Goal: Task Accomplishment & Management: Complete application form

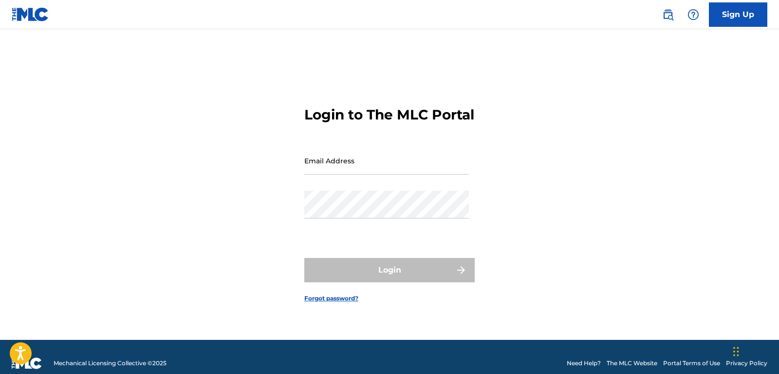
click at [385, 172] on input "Email Address" at bounding box center [386, 161] width 165 height 28
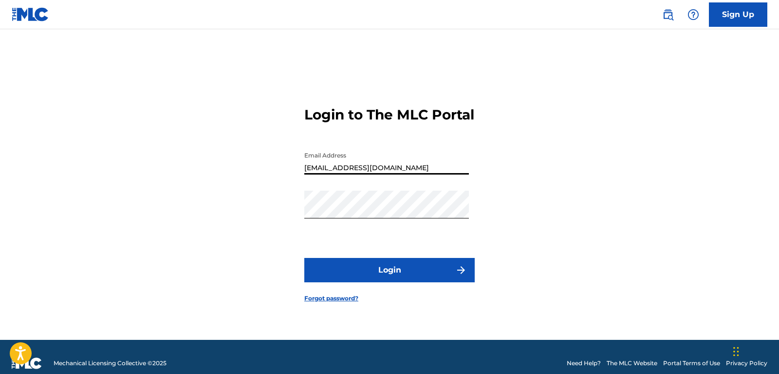
type input "[EMAIL_ADDRESS][DOMAIN_NAME]"
click at [383, 282] on button "Login" at bounding box center [389, 270] width 171 height 24
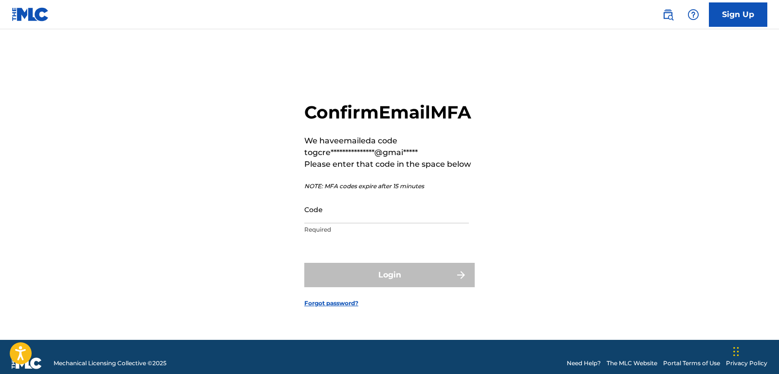
click at [362, 221] on input "Code" at bounding box center [386, 209] width 165 height 28
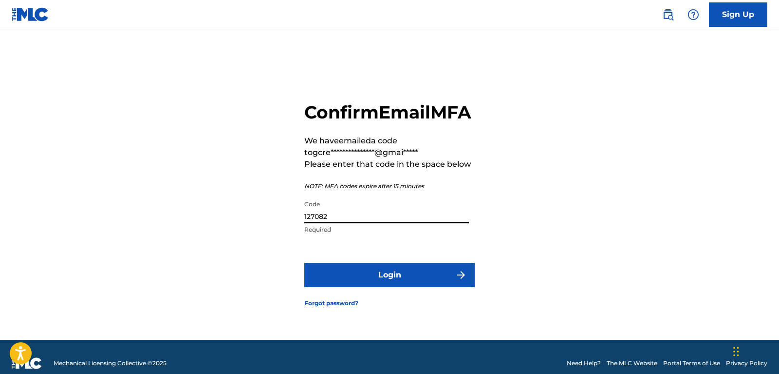
type input "127082"
click at [304, 263] on button "Login" at bounding box center [389, 275] width 171 height 24
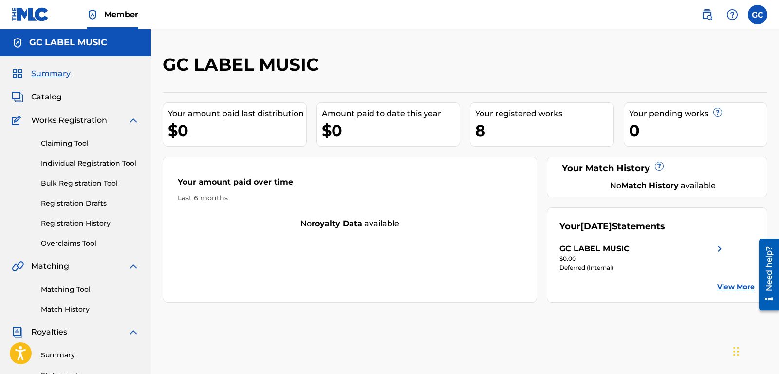
click at [51, 95] on span "Catalog" at bounding box center [46, 97] width 31 height 12
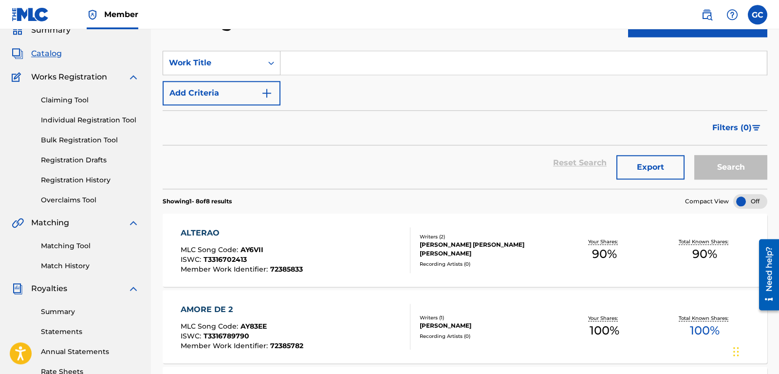
scroll to position [38, 0]
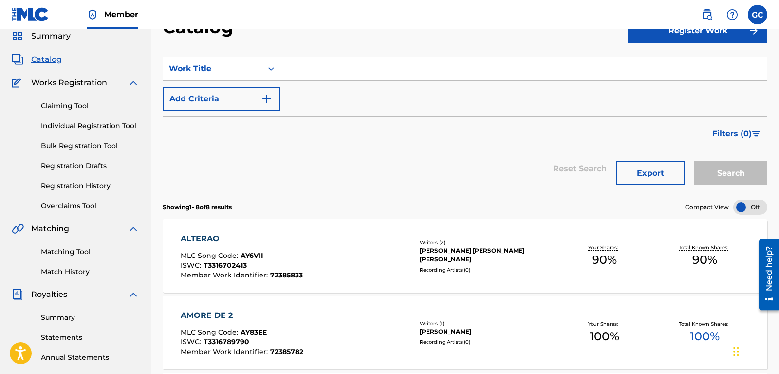
click at [75, 184] on link "Registration History" at bounding box center [90, 186] width 98 height 10
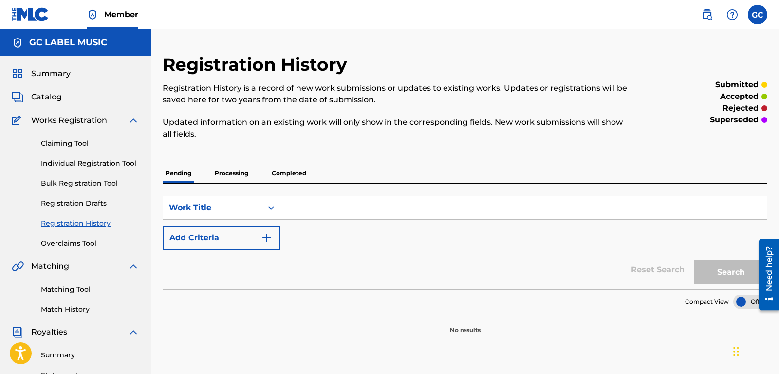
click at [88, 202] on link "Registration Drafts" at bounding box center [90, 203] width 98 height 10
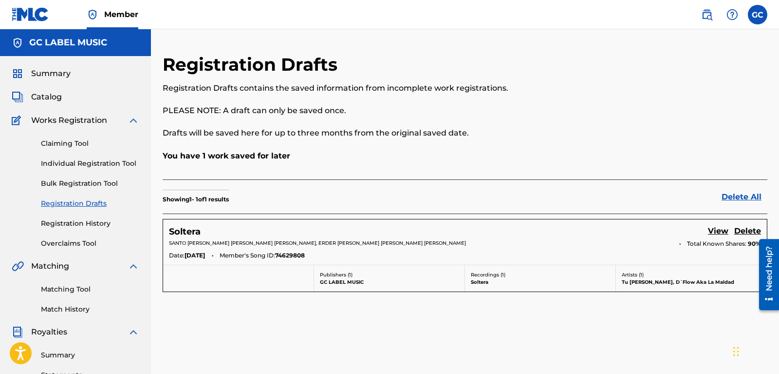
click at [714, 233] on link "View" at bounding box center [718, 231] width 20 height 13
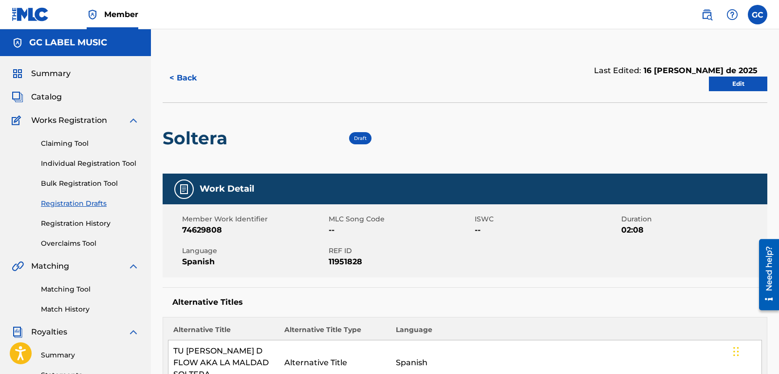
click at [743, 90] on link "Edit" at bounding box center [738, 83] width 58 height 15
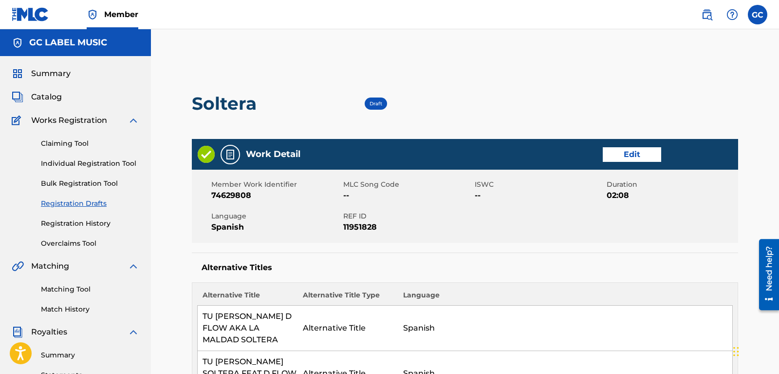
click at [631, 150] on link "Edit" at bounding box center [632, 154] width 58 height 15
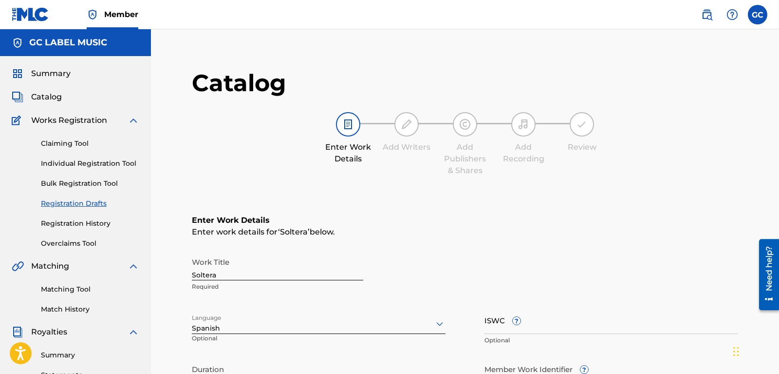
scroll to position [99, 0]
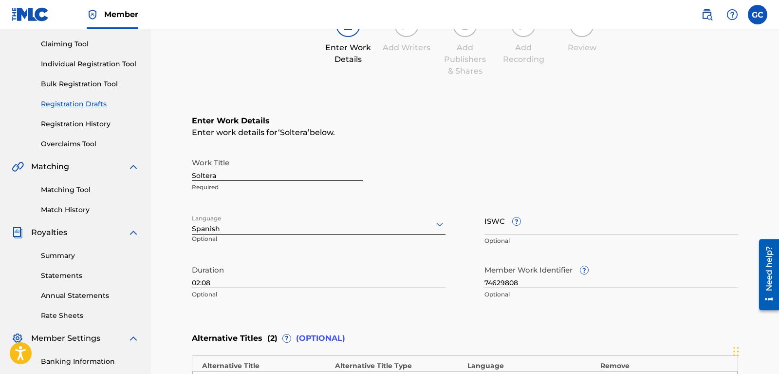
click at [495, 228] on input "ISWC ?" at bounding box center [612, 221] width 254 height 28
paste input "T-334.446.497-3"
type input "T-334.446.497-3"
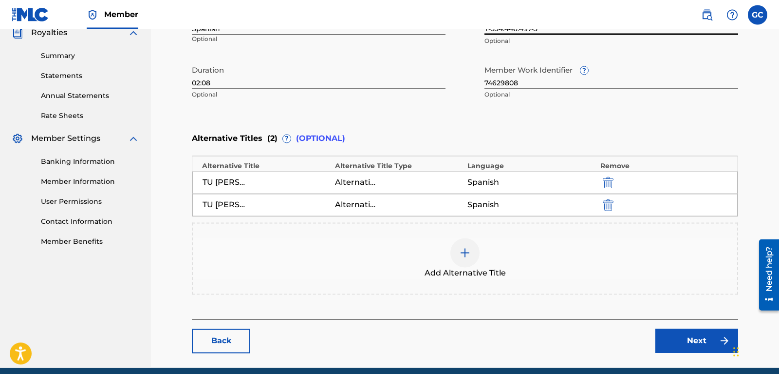
scroll to position [340, 0]
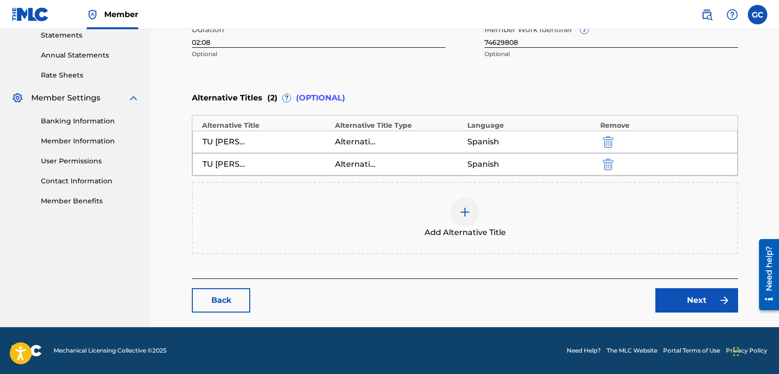
click at [727, 304] on img at bounding box center [725, 300] width 12 height 12
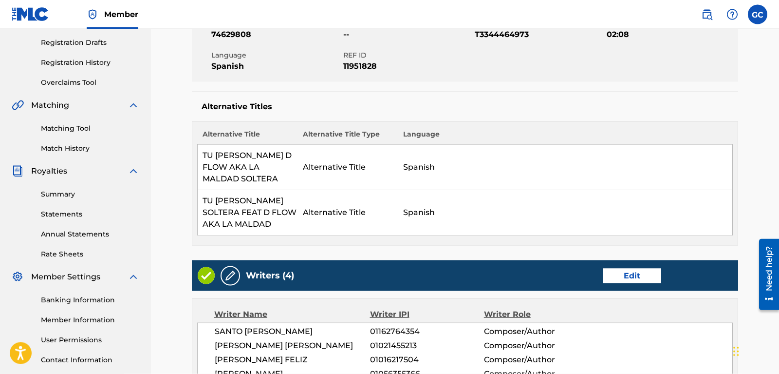
scroll to position [248, 0]
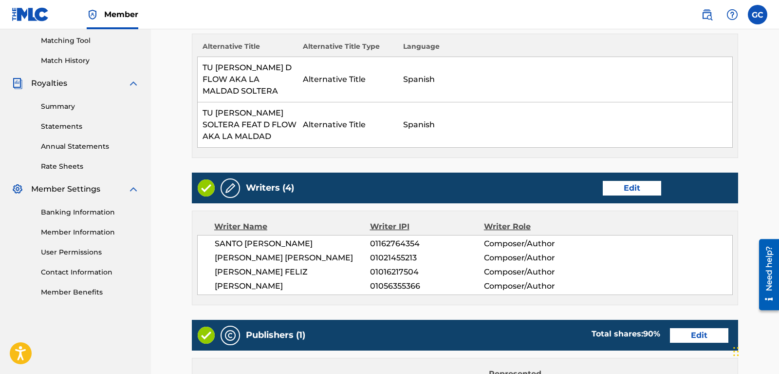
click at [631, 184] on link "Edit" at bounding box center [632, 188] width 58 height 15
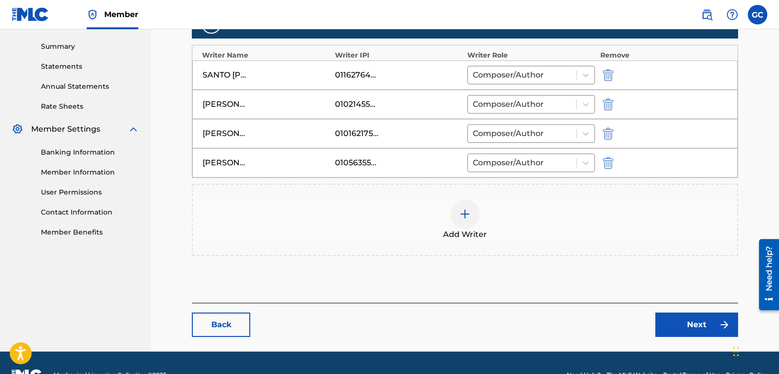
scroll to position [333, 0]
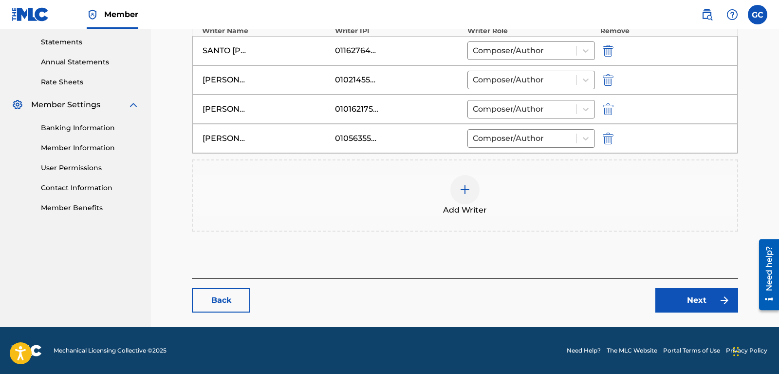
click at [721, 303] on img at bounding box center [725, 300] width 12 height 12
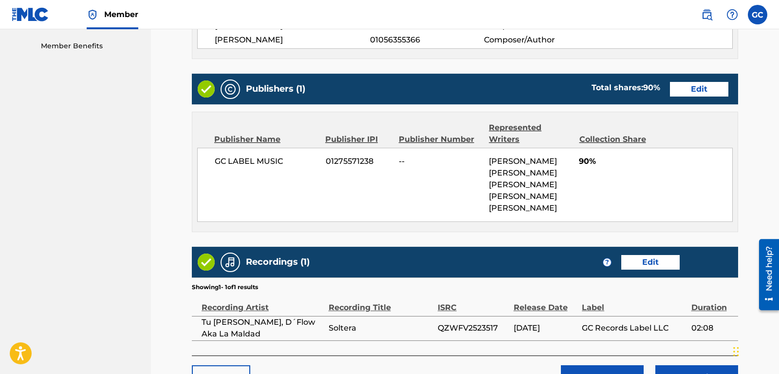
scroll to position [497, 0]
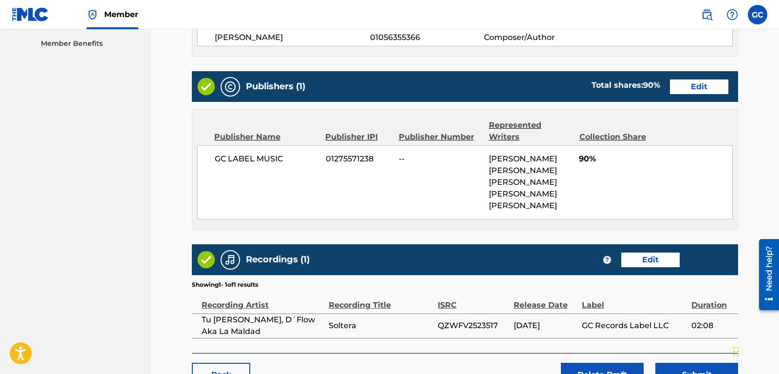
click at [690, 94] on link "Edit" at bounding box center [699, 86] width 58 height 15
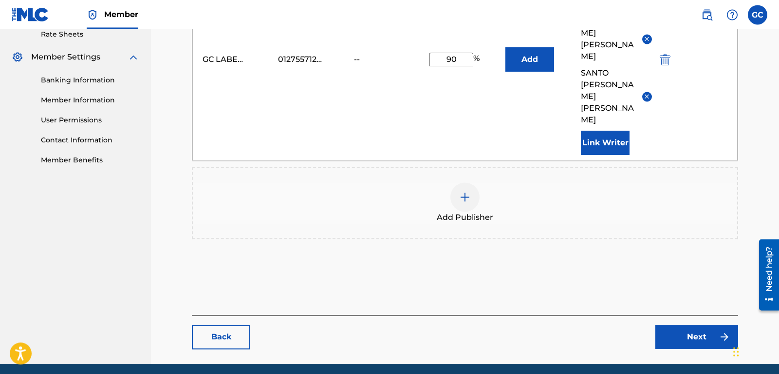
scroll to position [394, 0]
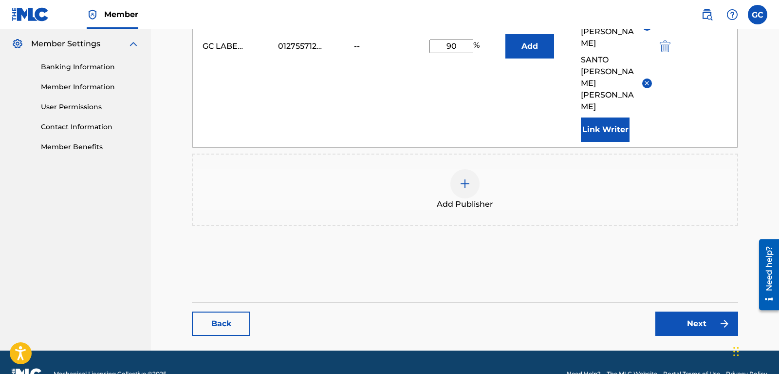
click at [696, 311] on link "Next" at bounding box center [697, 323] width 83 height 24
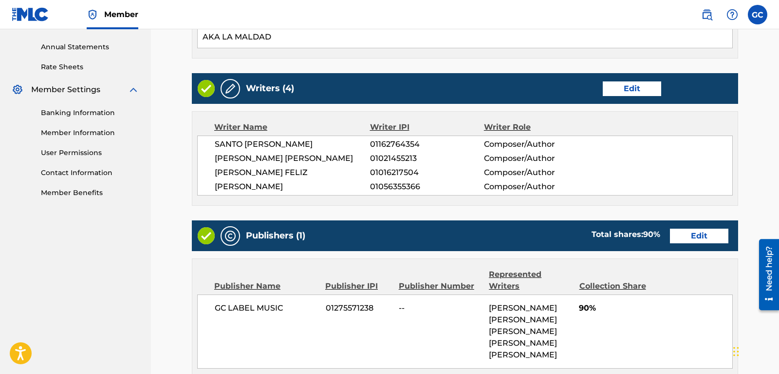
scroll to position [547, 0]
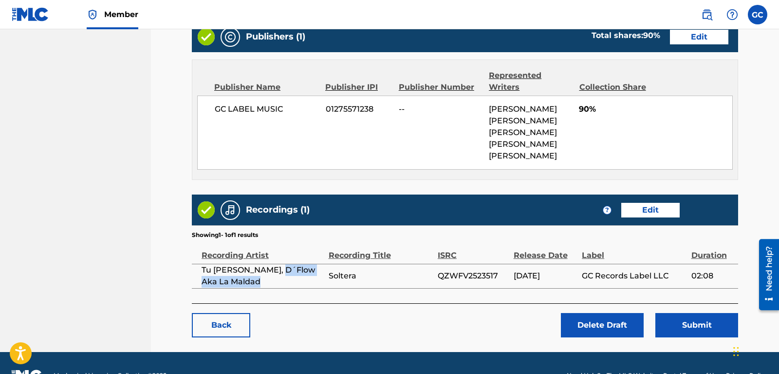
drag, startPoint x: 274, startPoint y: 308, endPoint x: 272, endPoint y: 288, distance: 20.1
click at [272, 287] on span "Tu [PERSON_NAME], D´Flow Aka La Maldad" at bounding box center [263, 275] width 122 height 23
copy span "D´Flow Aka La Maldad"
drag, startPoint x: 251, startPoint y: 298, endPoint x: 248, endPoint y: 305, distance: 8.2
click at [250, 287] on span "Tu [PERSON_NAME], D´Flow Aka La Maldad" at bounding box center [263, 275] width 122 height 23
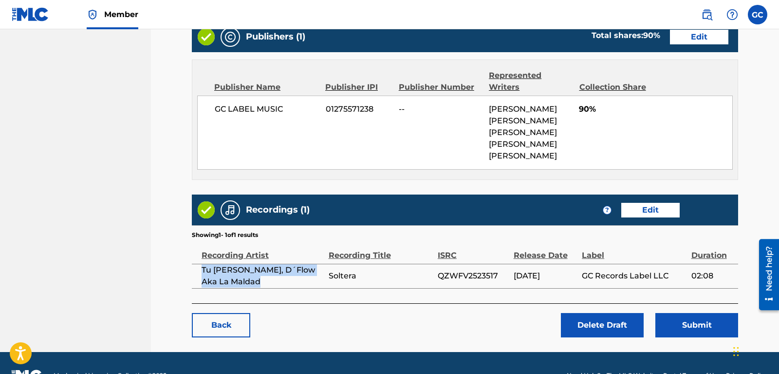
drag, startPoint x: 247, startPoint y: 307, endPoint x: 202, endPoint y: 293, distance: 47.8
click at [202, 287] on span "Tu [PERSON_NAME], D´Flow Aka La Maldad" at bounding box center [263, 275] width 122 height 23
copy span "Tu [PERSON_NAME], D´Flow Aka La Maldad"
drag, startPoint x: 369, startPoint y: 298, endPoint x: 326, endPoint y: 299, distance: 42.9
click at [326, 288] on tr "Tu [PERSON_NAME], D´Flow Aka La Maldad Soltera QZWFV2523517 [DATE] GC Records L…" at bounding box center [465, 276] width 547 height 24
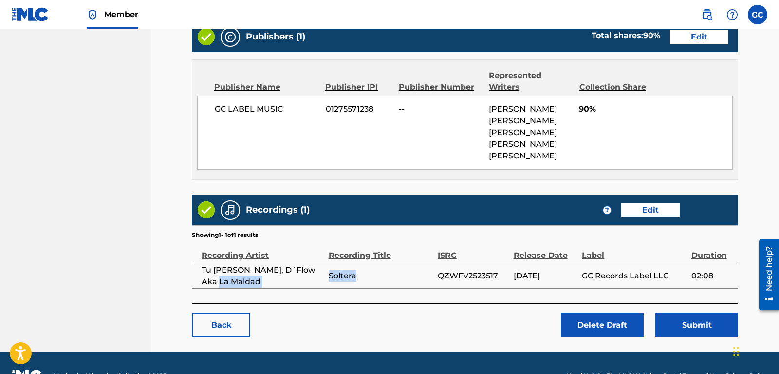
copy tr "La Maldad Soltera"
click at [359, 288] on td "Soltera" at bounding box center [383, 276] width 109 height 24
drag, startPoint x: 359, startPoint y: 297, endPoint x: 328, endPoint y: 298, distance: 30.2
click at [328, 288] on tr "Tu [PERSON_NAME], D´Flow Aka La Maldad Soltera QZWFV2523517 [DATE] GC Records L…" at bounding box center [465, 276] width 547 height 24
click at [328, 288] on td "Tu [PERSON_NAME], D´Flow Aka La Maldad" at bounding box center [260, 276] width 137 height 24
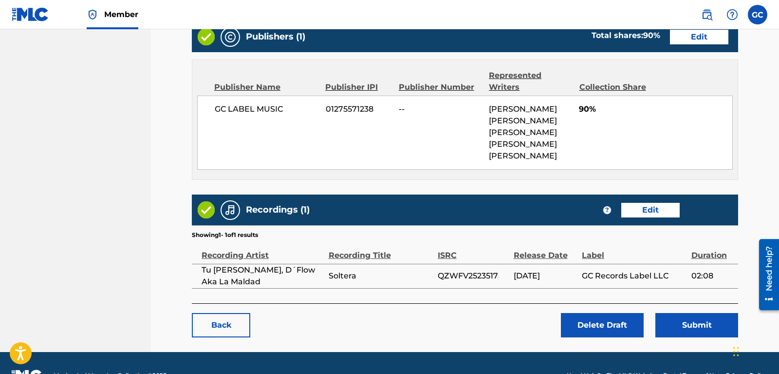
click at [331, 288] on tr "Tu [PERSON_NAME], D´Flow Aka La Maldad Soltera QZWFV2523517 [DATE] GC Records L…" at bounding box center [465, 276] width 547 height 24
drag, startPoint x: 341, startPoint y: 297, endPoint x: 349, endPoint y: 296, distance: 7.5
click at [349, 282] on span "Soltera" at bounding box center [381, 276] width 104 height 12
drag, startPoint x: 329, startPoint y: 301, endPoint x: 360, endPoint y: 296, distance: 31.6
click at [360, 282] on span "Soltera" at bounding box center [381, 276] width 104 height 12
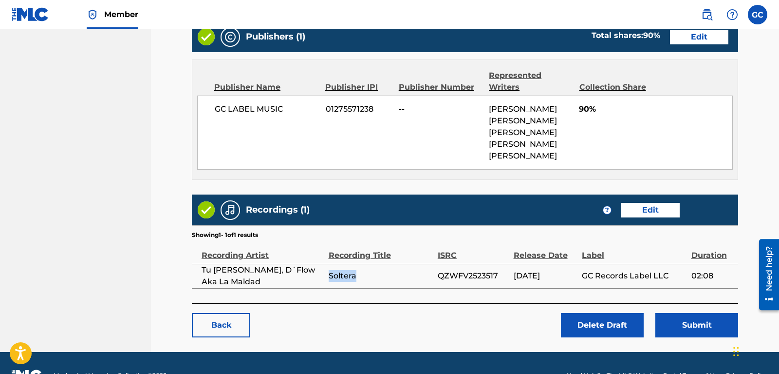
copy span "Soltera"
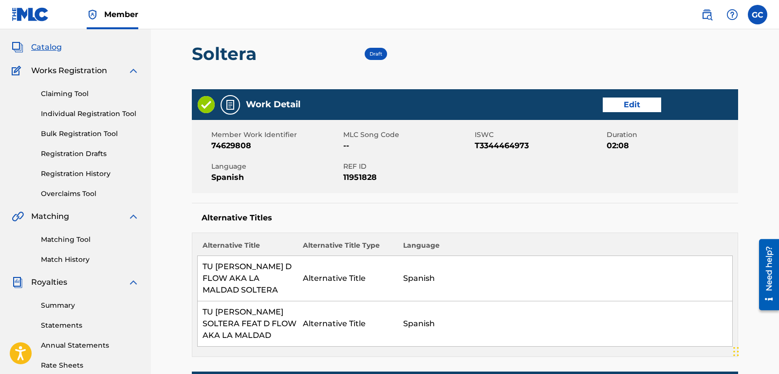
scroll to position [0, 0]
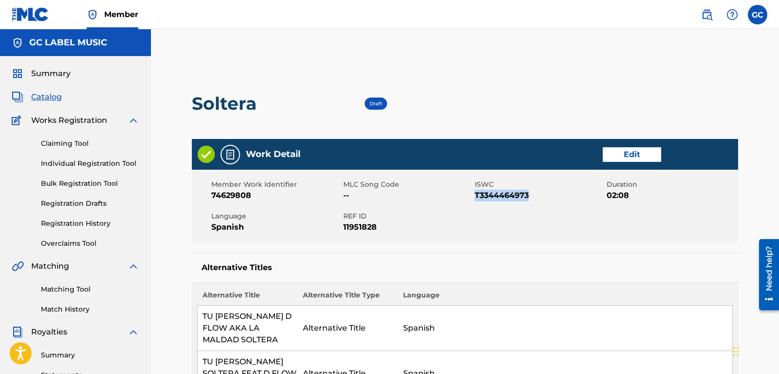
drag, startPoint x: 537, startPoint y: 193, endPoint x: 475, endPoint y: 198, distance: 62.5
click at [475, 198] on span "T3344464973" at bounding box center [540, 196] width 130 height 12
copy span "T3344464973"
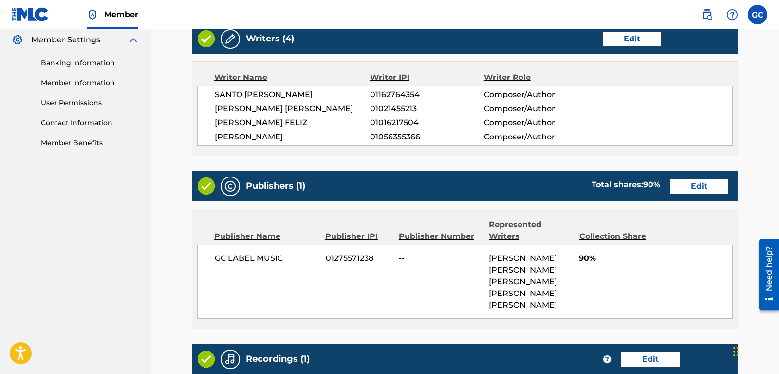
scroll to position [595, 0]
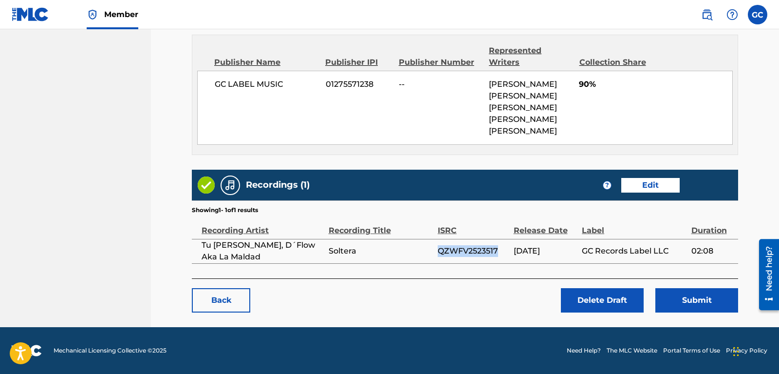
drag, startPoint x: 500, startPoint y: 254, endPoint x: 435, endPoint y: 250, distance: 65.4
click at [435, 250] on tr "Tu [PERSON_NAME], D´Flow Aka La Maldad Soltera QZWFV2523517 [DATE] GC Records L…" at bounding box center [465, 251] width 547 height 24
copy tr "QZWFV2523517"
drag, startPoint x: 724, startPoint y: 248, endPoint x: 686, endPoint y: 249, distance: 38.5
click at [686, 249] on tr "Tu [PERSON_NAME], D´Flow Aka La Maldad Soltera QZWFV2523517 [DATE] GC Records L…" at bounding box center [465, 251] width 547 height 24
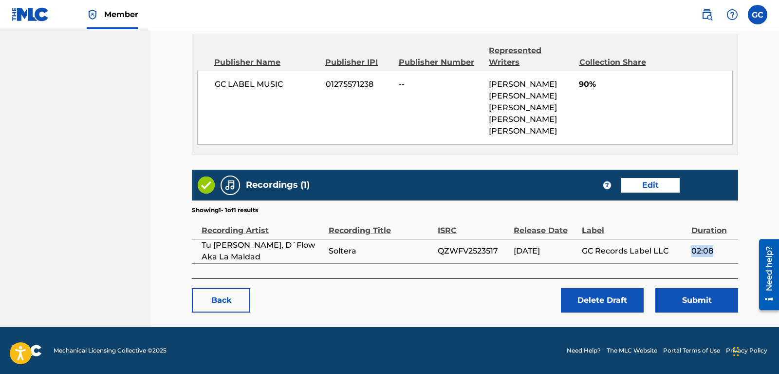
copy tr "02:08"
drag, startPoint x: 566, startPoint y: 251, endPoint x: 511, endPoint y: 250, distance: 55.1
click at [511, 250] on tr "Tu [PERSON_NAME], D´Flow Aka La Maldad Soltera QZWFV2523517 [DATE] GC Records L…" at bounding box center [465, 251] width 547 height 24
copy tr "[DATE]"
drag, startPoint x: 672, startPoint y: 250, endPoint x: 573, endPoint y: 253, distance: 98.9
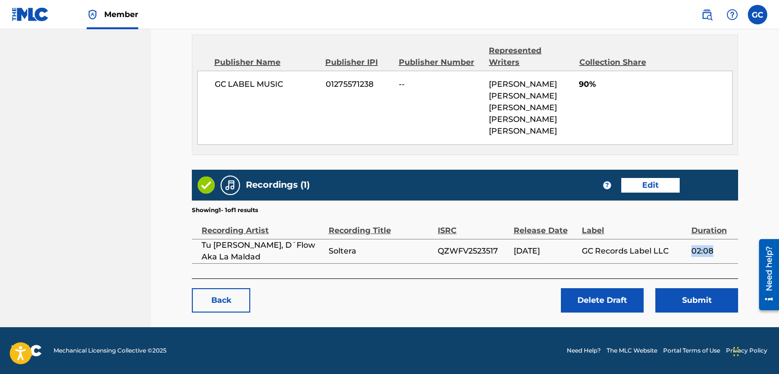
click at [573, 253] on tr "Tu [PERSON_NAME], D´Flow Aka La Maldad Soltera QZWFV2523517 [DATE] GC Records L…" at bounding box center [465, 251] width 547 height 24
copy tr "GC Records Label LLC"
drag, startPoint x: 560, startPoint y: 251, endPoint x: 506, endPoint y: 253, distance: 54.6
click at [506, 253] on tr "Tu [PERSON_NAME], D´Flow Aka La Maldad Soltera QZWFV2523517 [DATE] GC Records L…" at bounding box center [465, 251] width 547 height 24
copy tr "[DATE]"
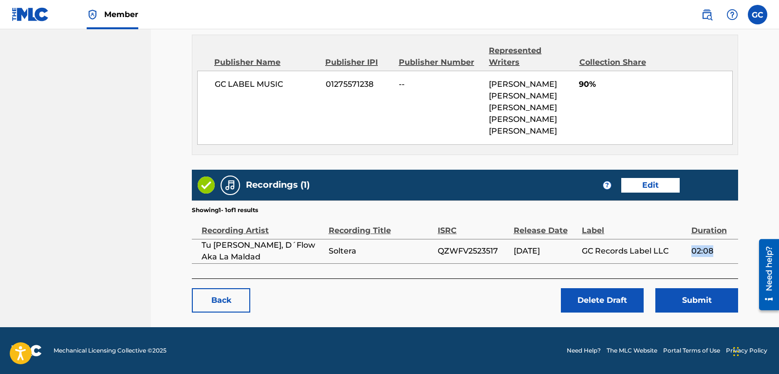
click at [701, 305] on button "Submit" at bounding box center [697, 300] width 83 height 24
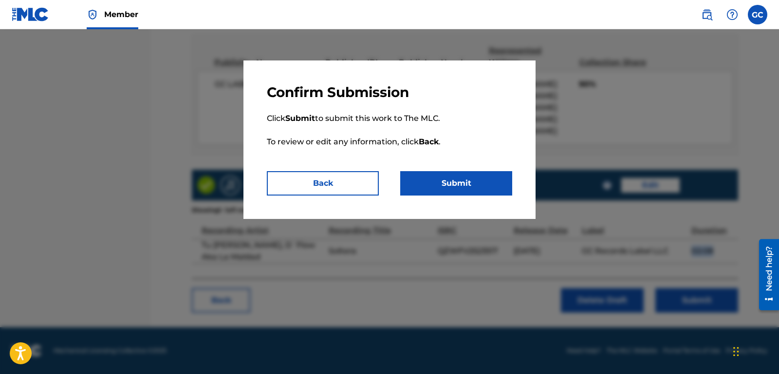
click at [464, 179] on button "Submit" at bounding box center [456, 183] width 112 height 24
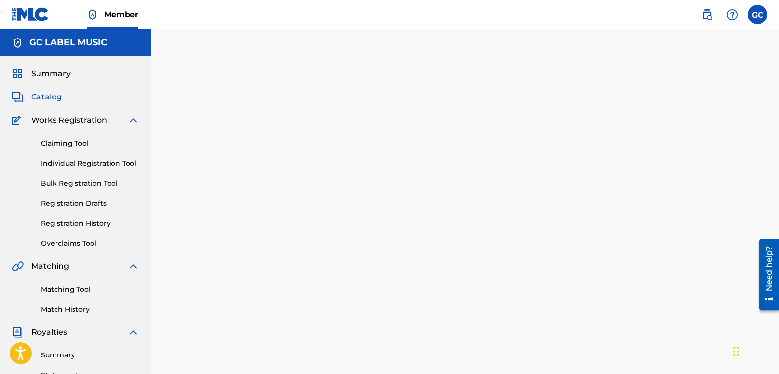
click at [100, 223] on link "Registration History" at bounding box center [90, 223] width 98 height 10
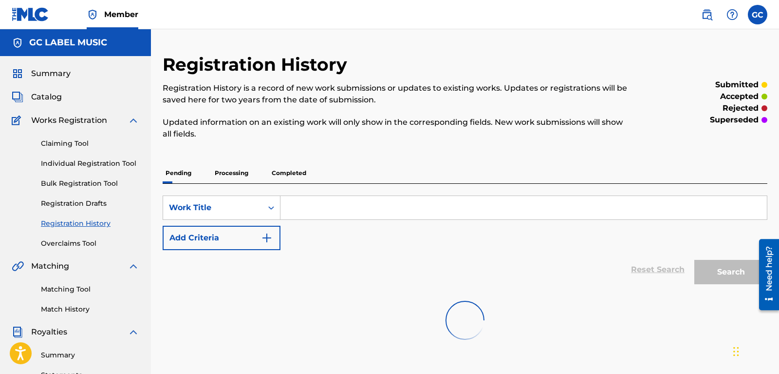
scroll to position [149, 0]
